Goal: Task Accomplishment & Management: Manage account settings

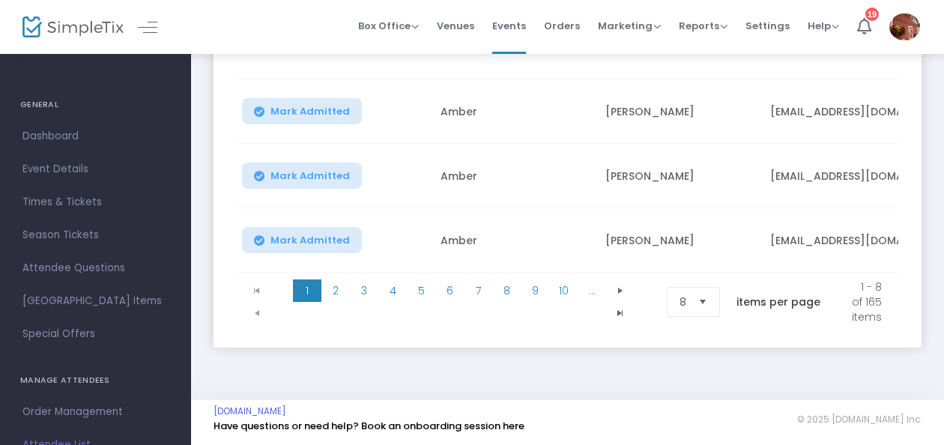
scroll to position [629, 0]
click at [699, 290] on span "Select" at bounding box center [703, 302] width 25 height 25
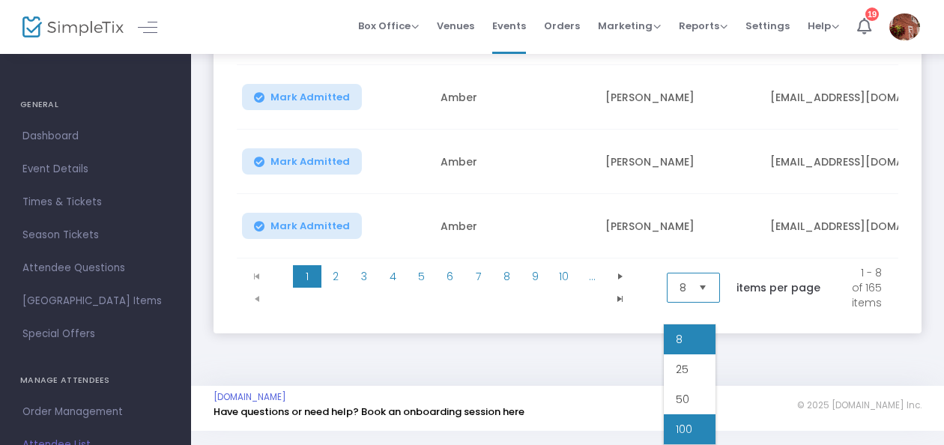
click at [693, 414] on li "100" at bounding box center [690, 429] width 52 height 30
